Goal: Transaction & Acquisition: Purchase product/service

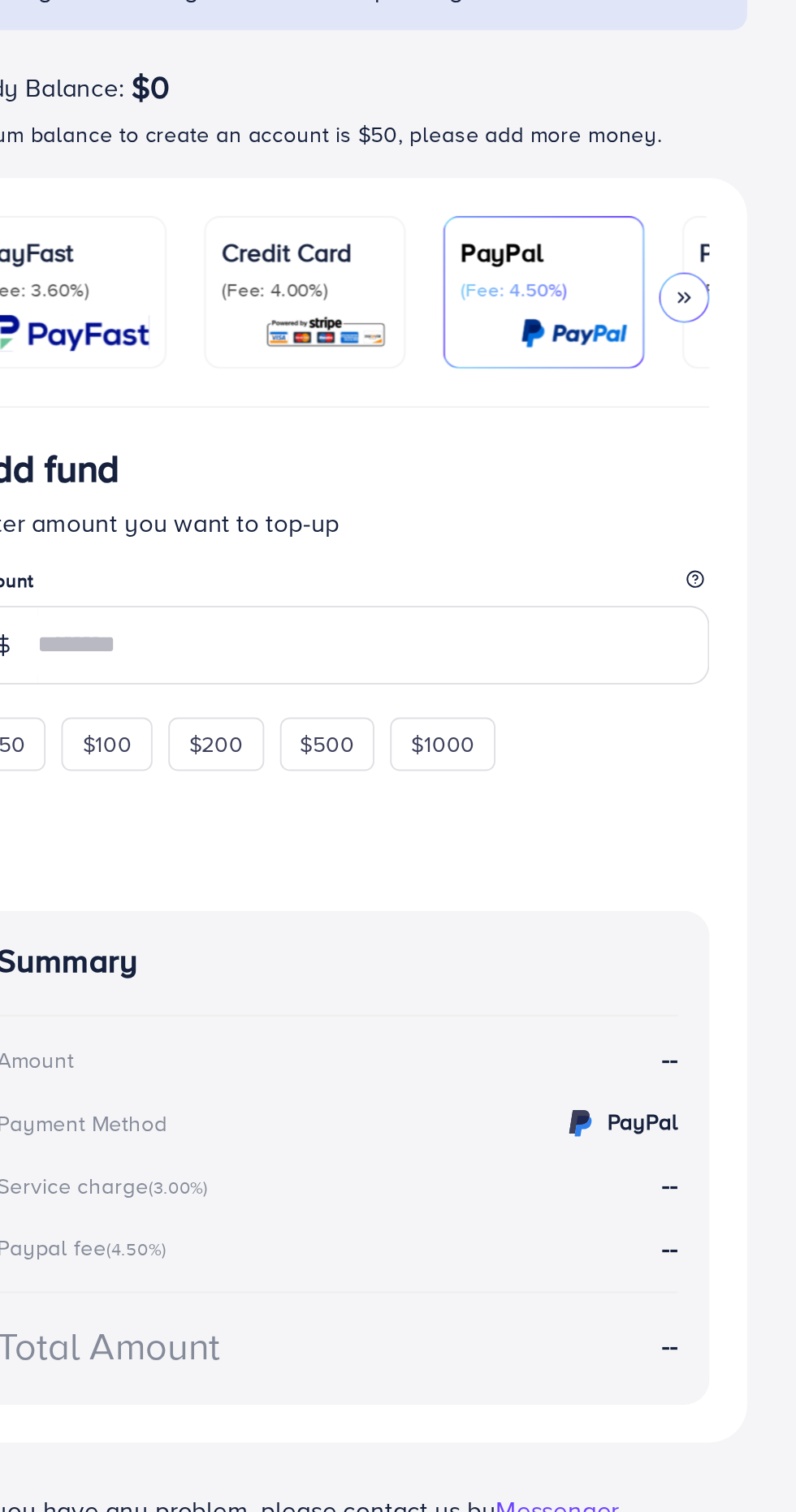
click at [735, 313] on icon at bounding box center [737, 313] width 12 height 12
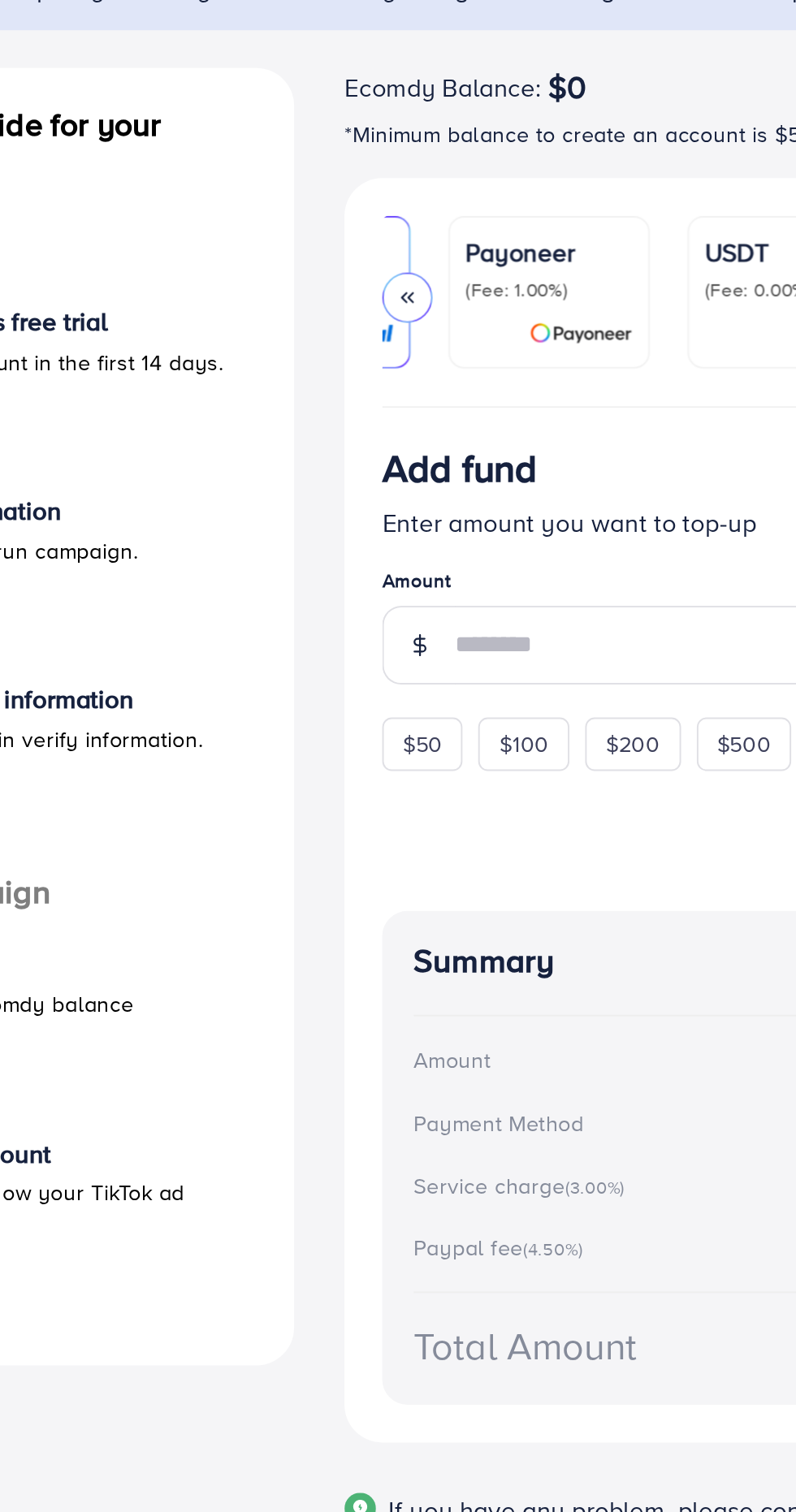
click at [374, 313] on icon at bounding box center [379, 313] width 12 height 12
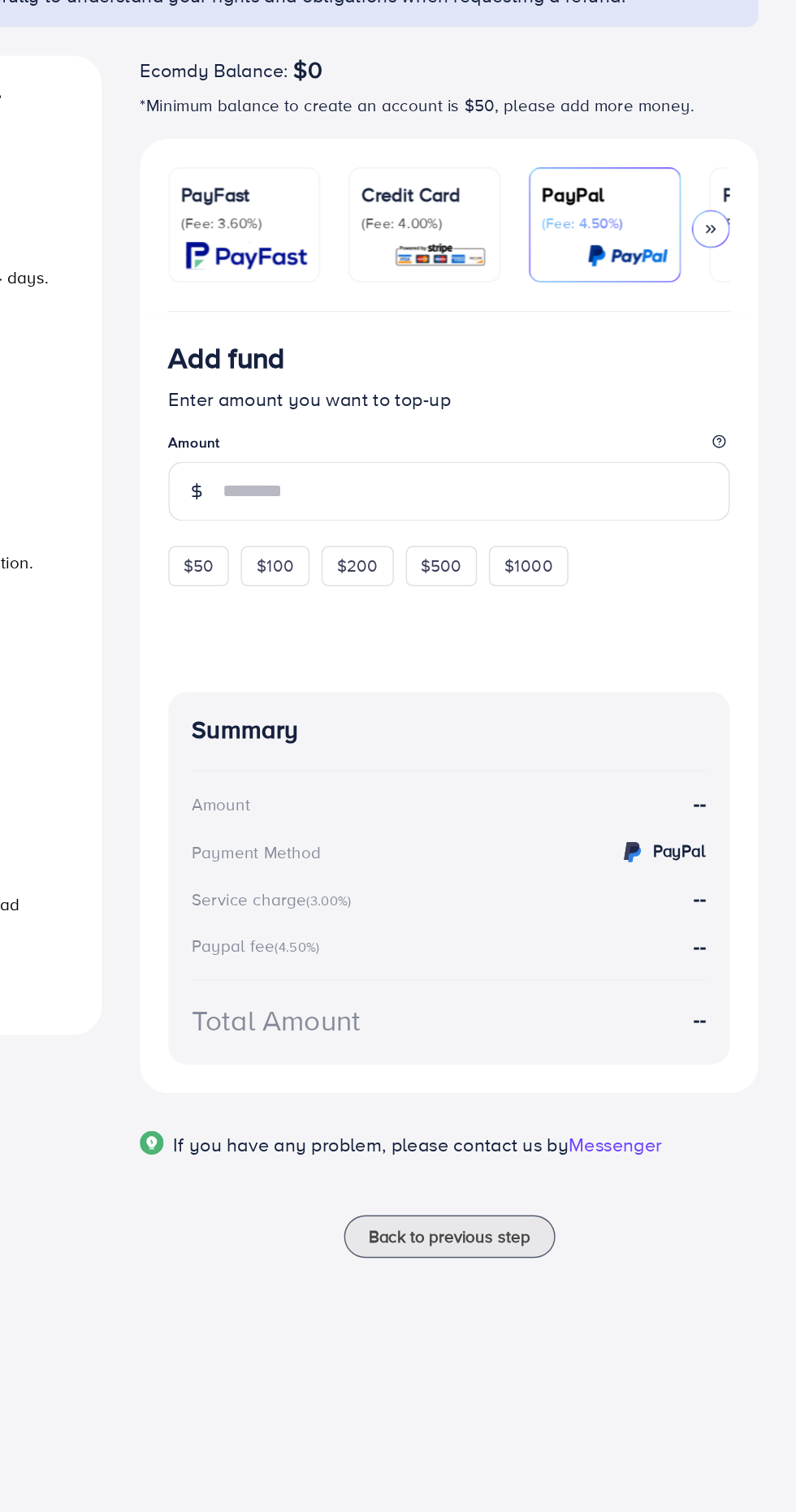
click at [735, 312] on icon at bounding box center [737, 313] width 12 height 12
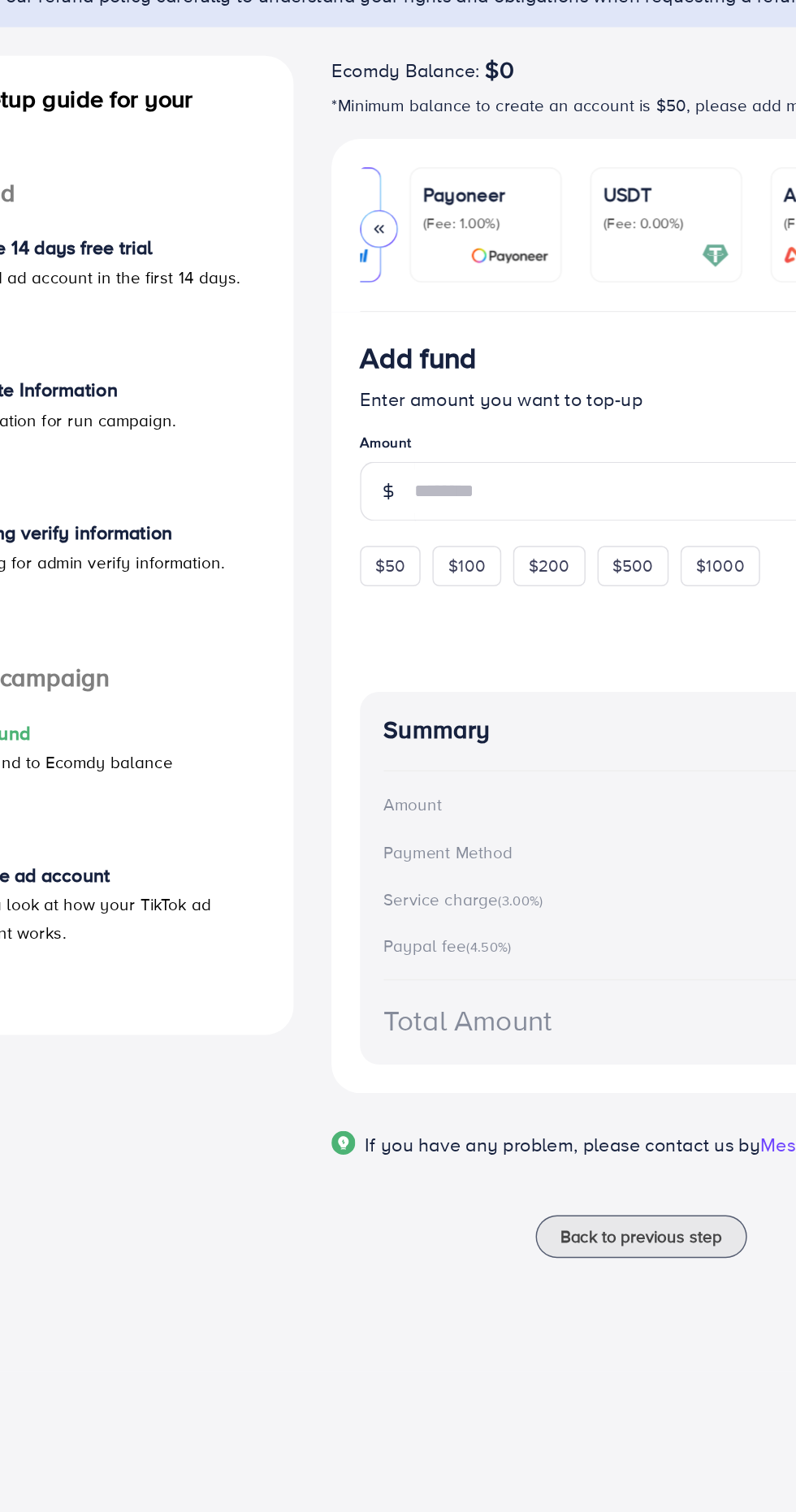
click at [378, 312] on icon at bounding box center [379, 313] width 12 height 12
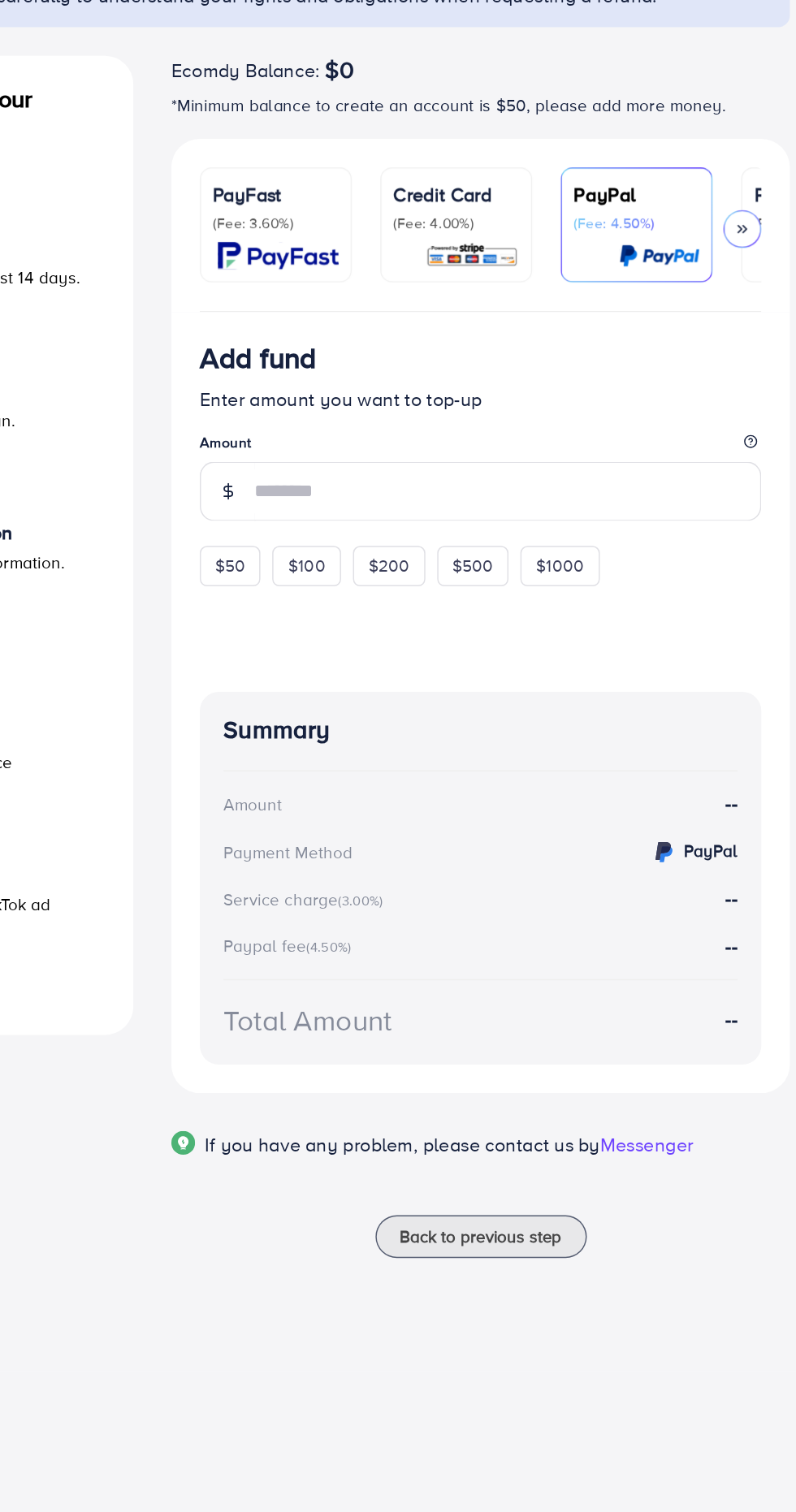
click at [523, 319] on div "Credit Card (Fee: 4.00%)" at bounding box center [542, 310] width 86 height 61
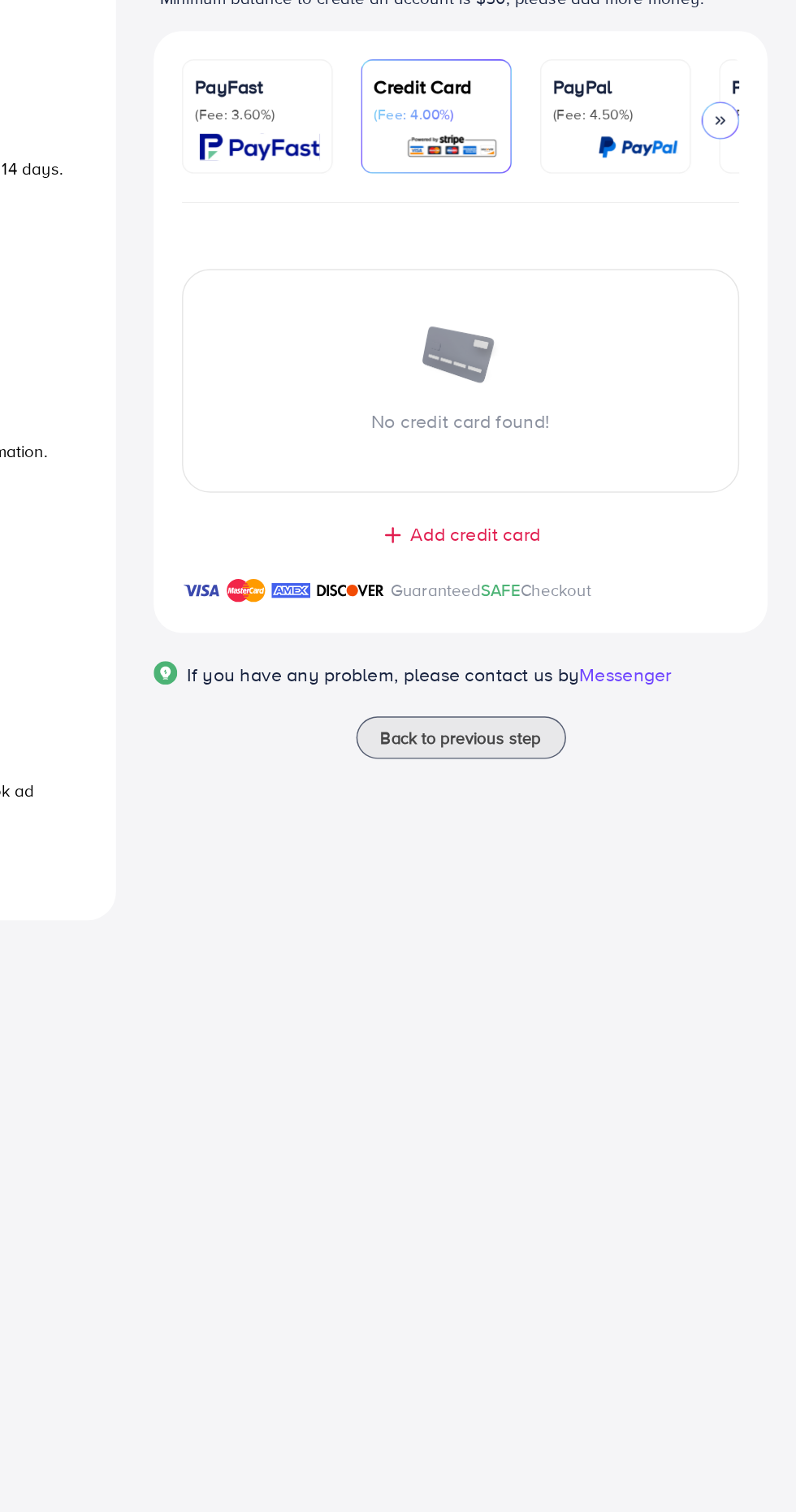
click at [524, 607] on span "Add credit card" at bounding box center [568, 598] width 89 height 19
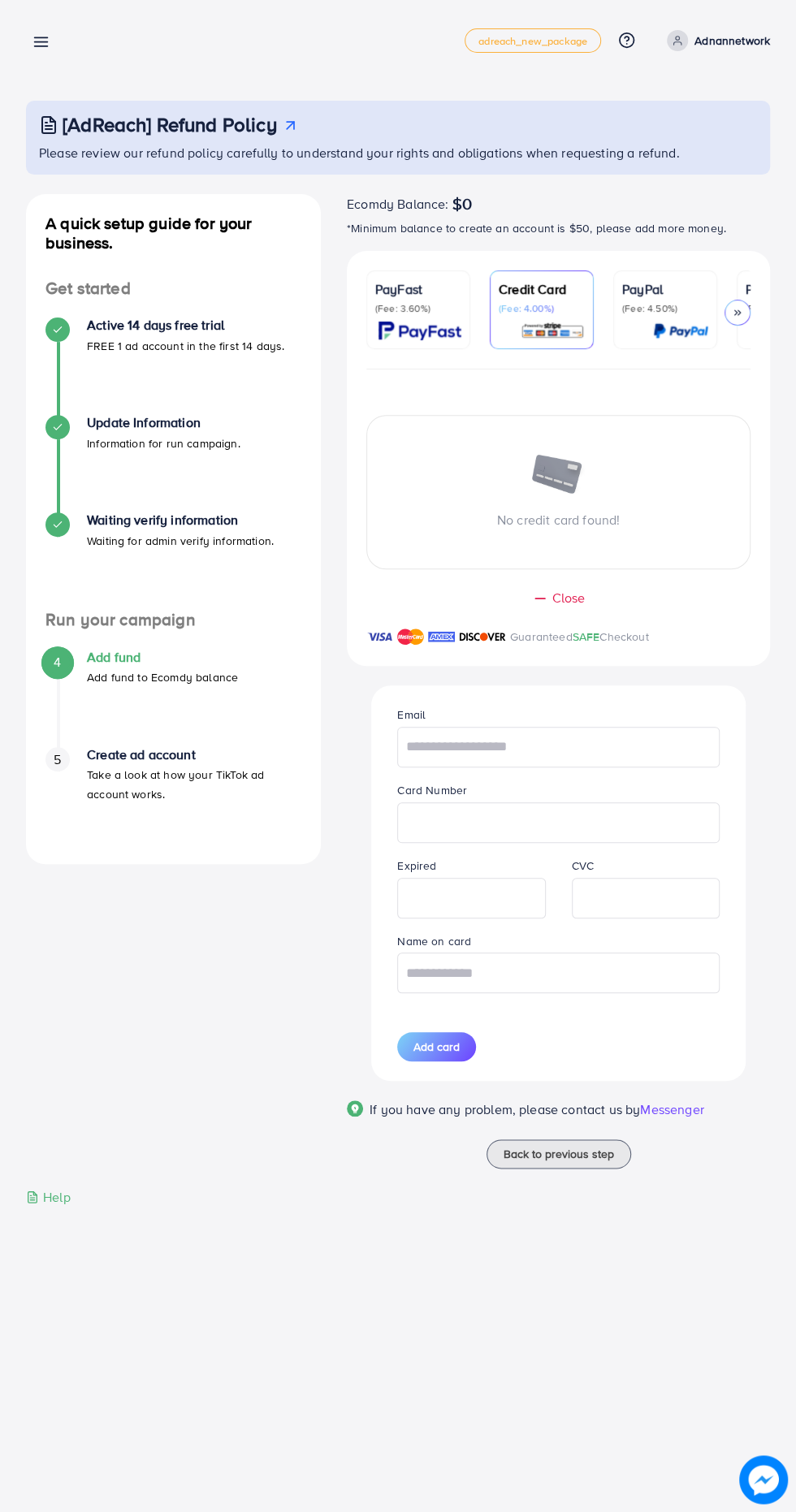
click at [548, 606] on div "Close" at bounding box center [558, 598] width 358 height 19
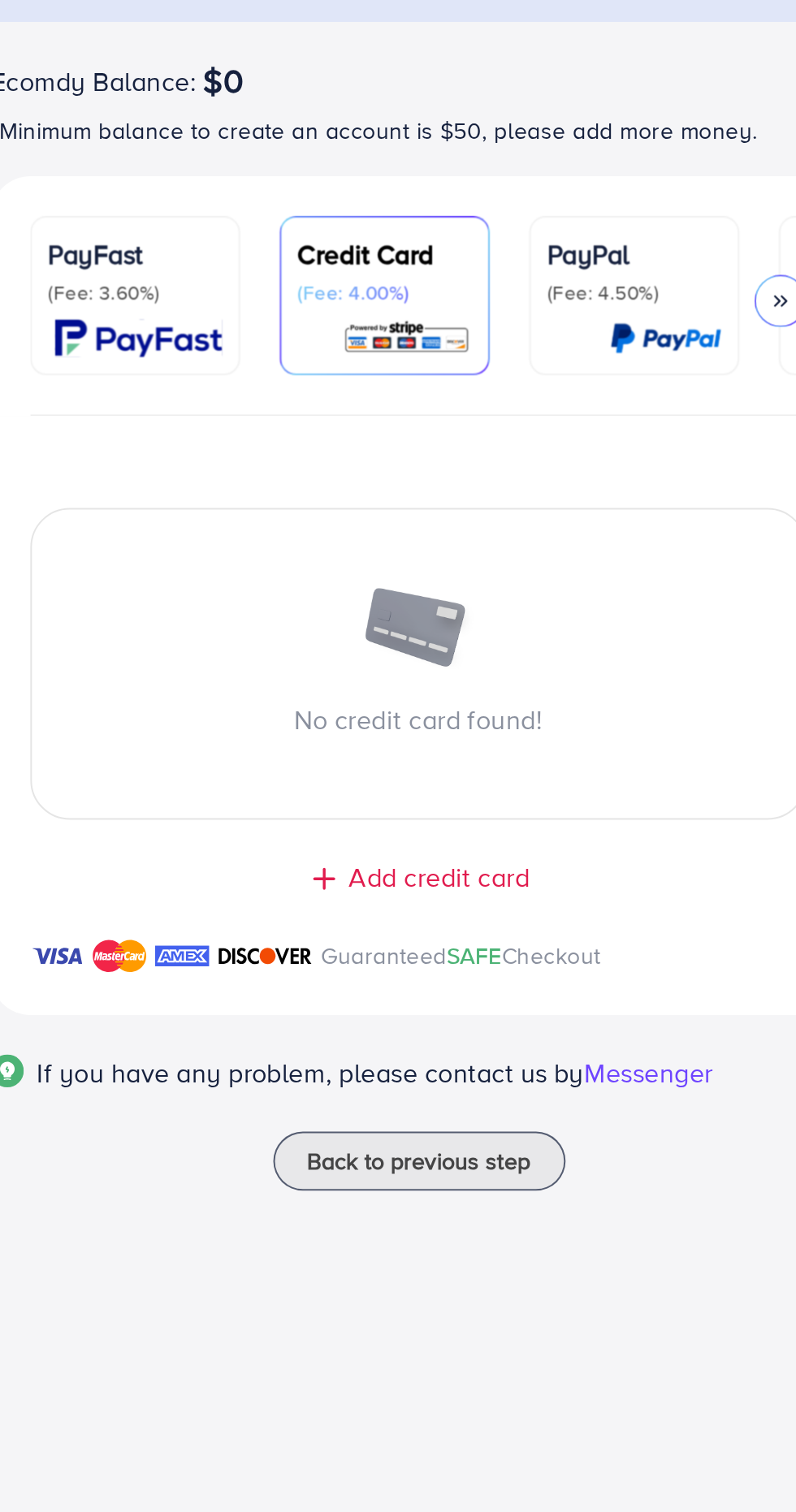
click at [648, 313] on p "(Fee: 4.50%)" at bounding box center [665, 308] width 86 height 13
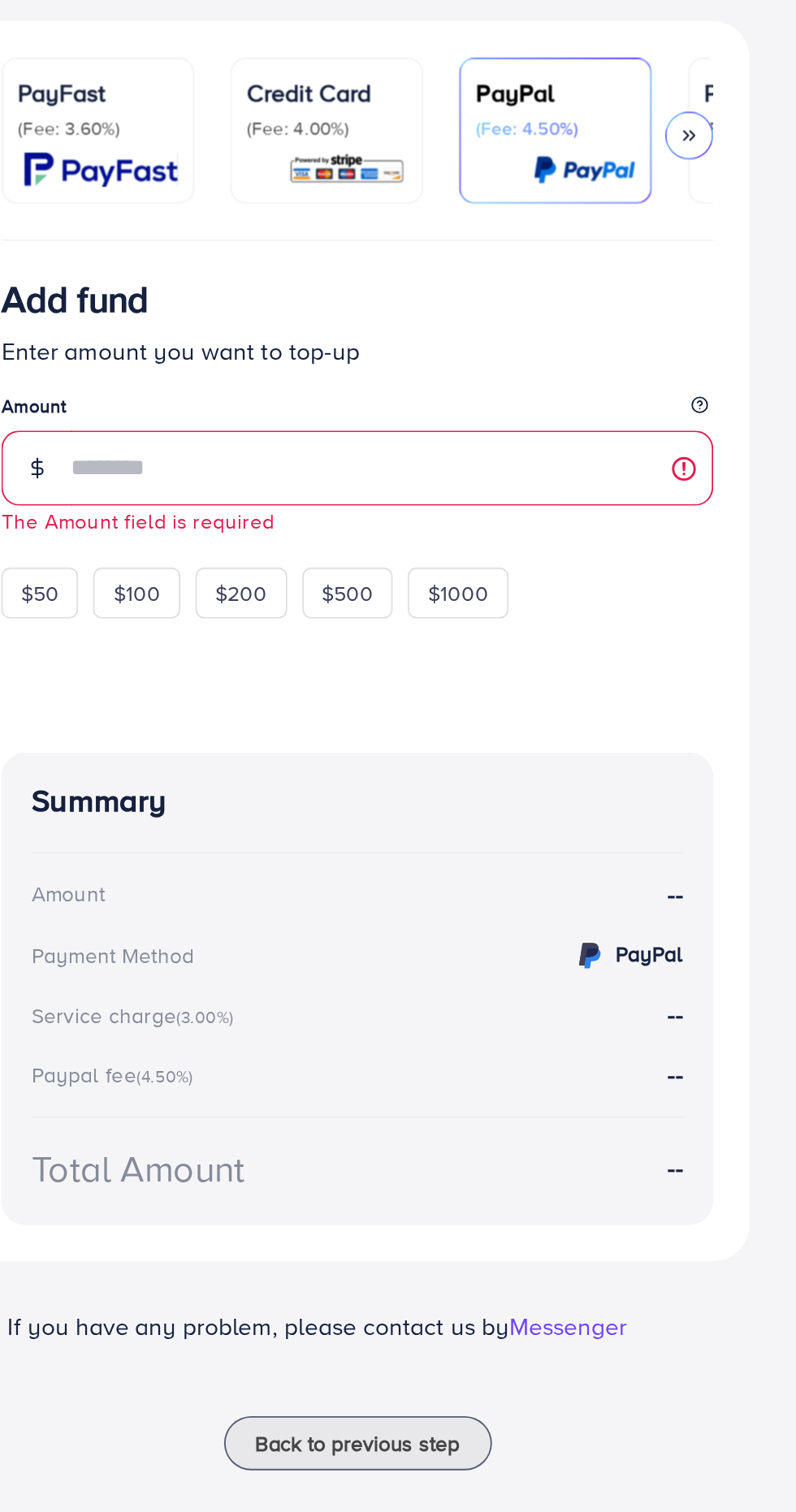
click at [691, 759] on div "PayPal" at bounding box center [703, 754] width 60 height 21
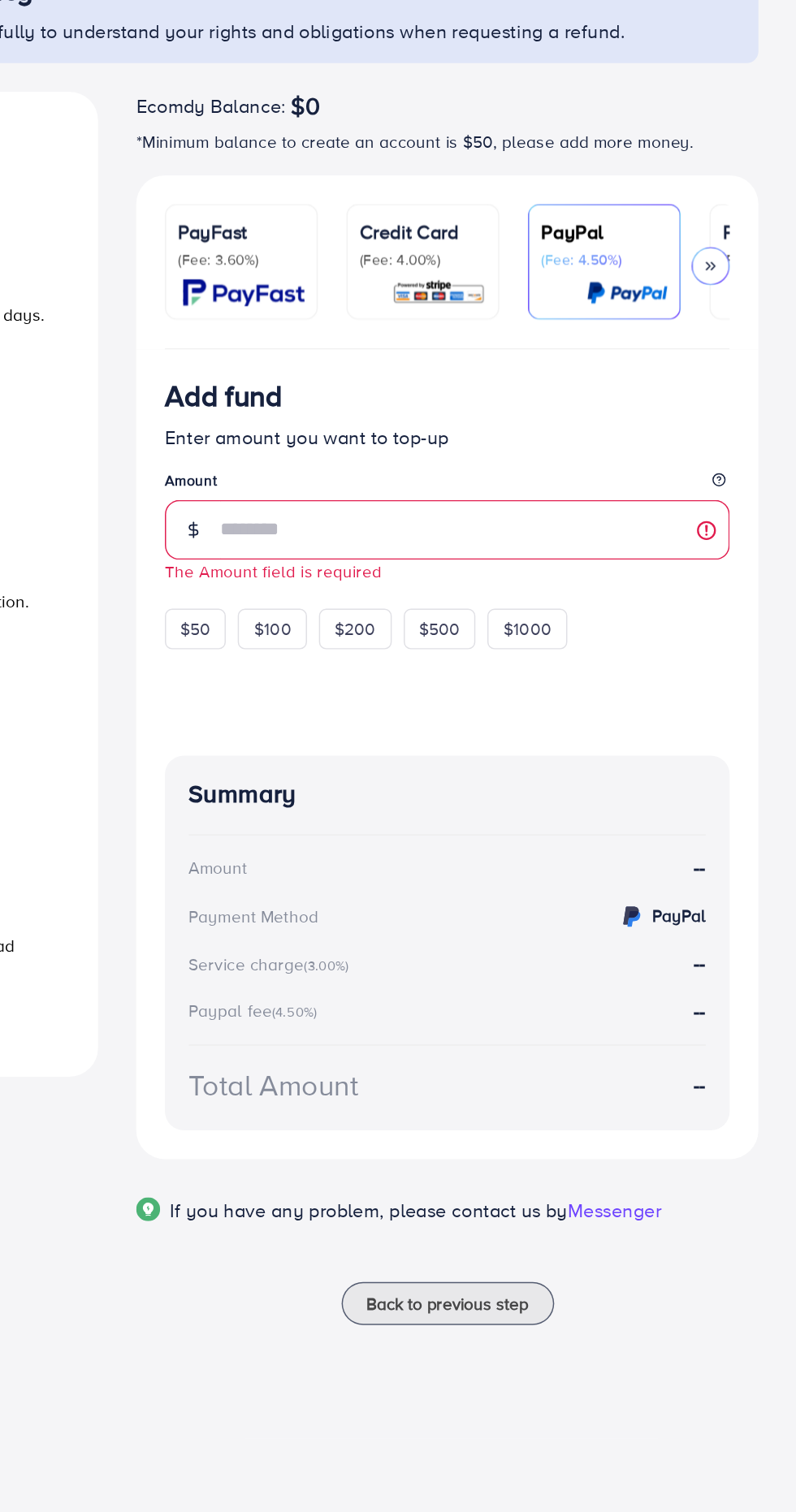
click at [394, 312] on p "(Fee: 3.60%)" at bounding box center [419, 308] width 86 height 13
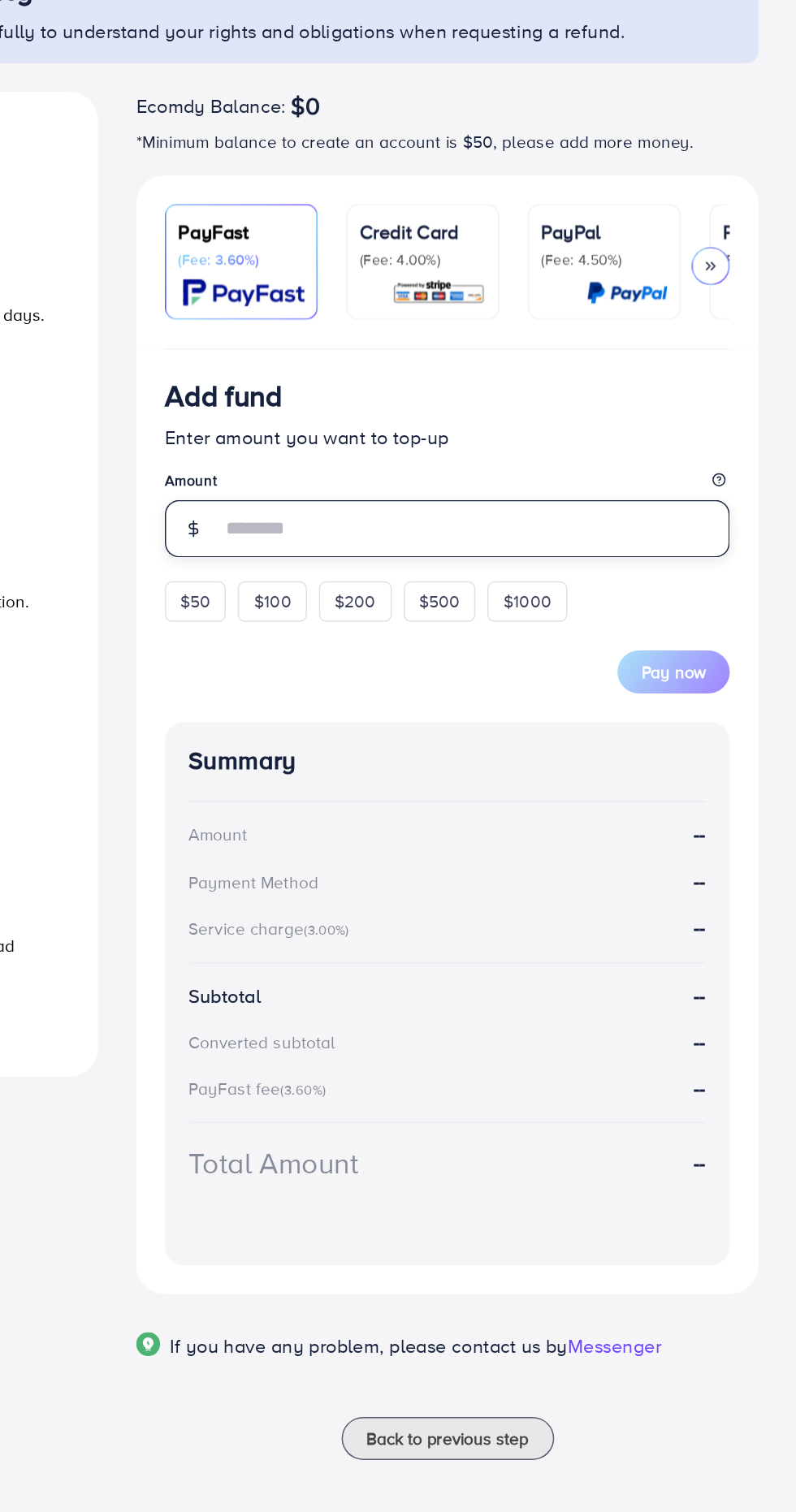
click at [419, 490] on input "number" at bounding box center [577, 491] width 347 height 39
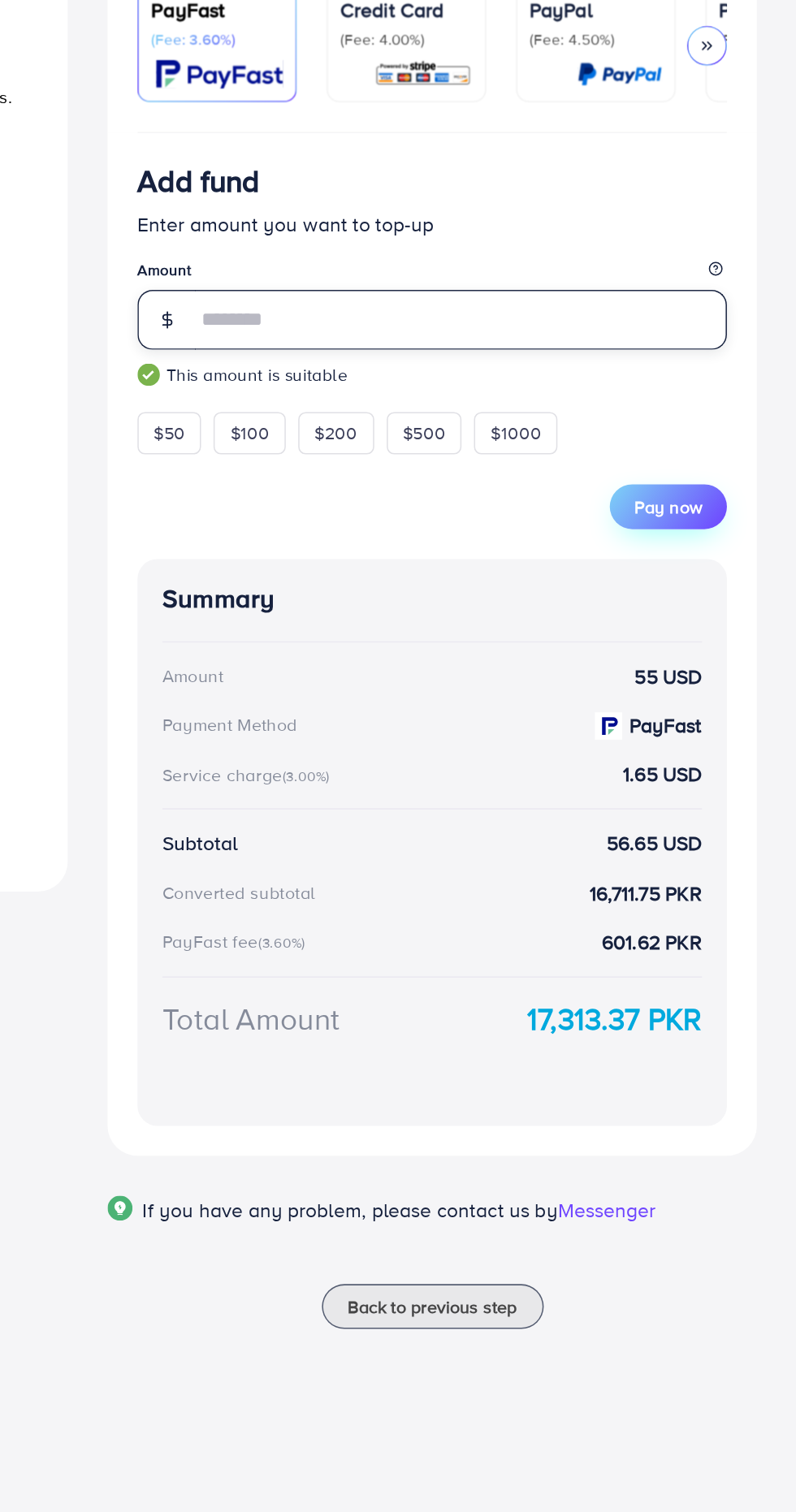
type input "**"
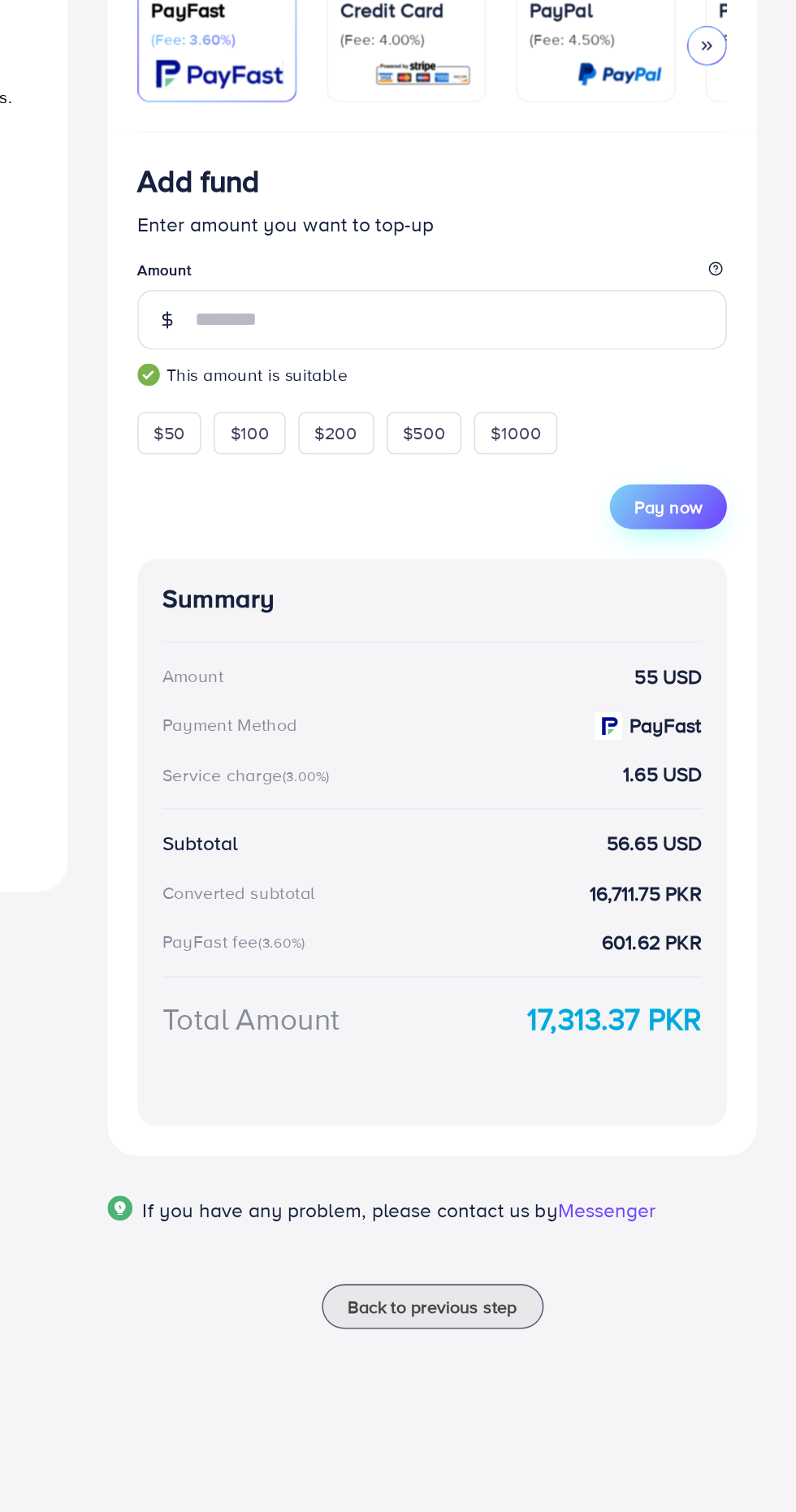
click at [705, 621] on span "Pay now" at bounding box center [712, 613] width 44 height 17
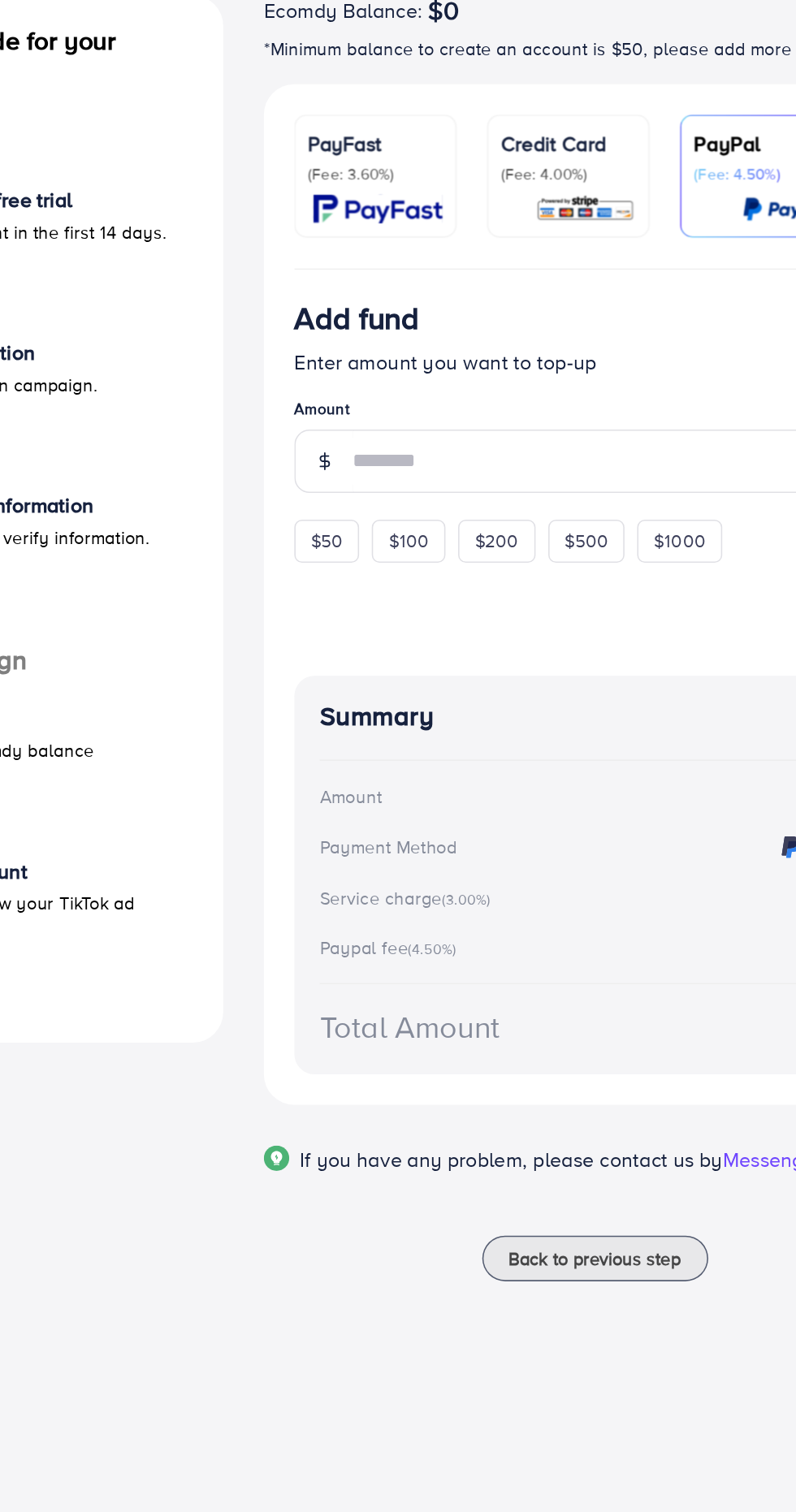
click at [409, 299] on div "PayFast (Fee: 3.60%)" at bounding box center [419, 297] width 86 height 36
